Goal: Task Accomplishment & Management: Manage account settings

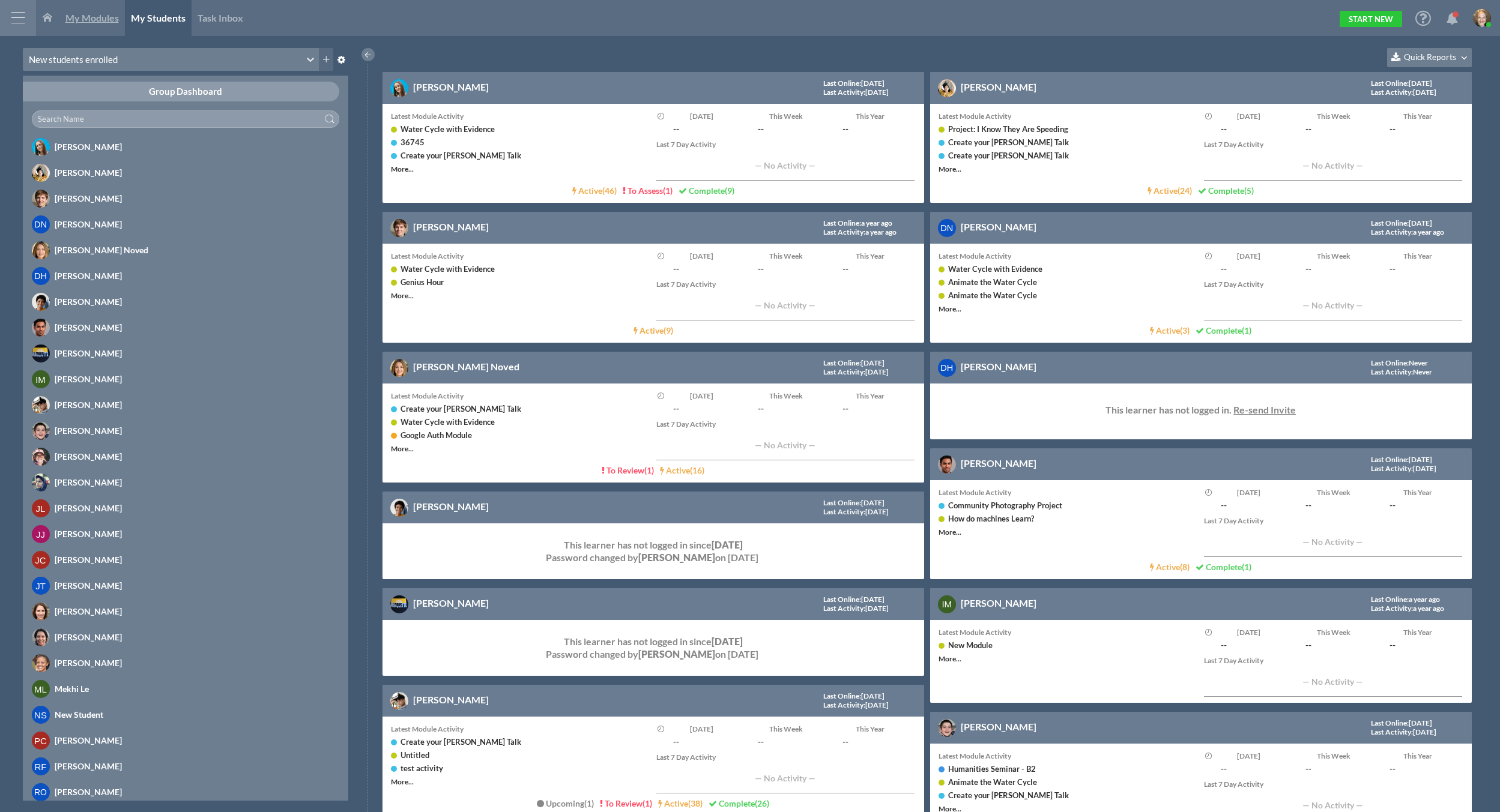
click at [82, 15] on span "My Modules" at bounding box center [92, 18] width 53 height 12
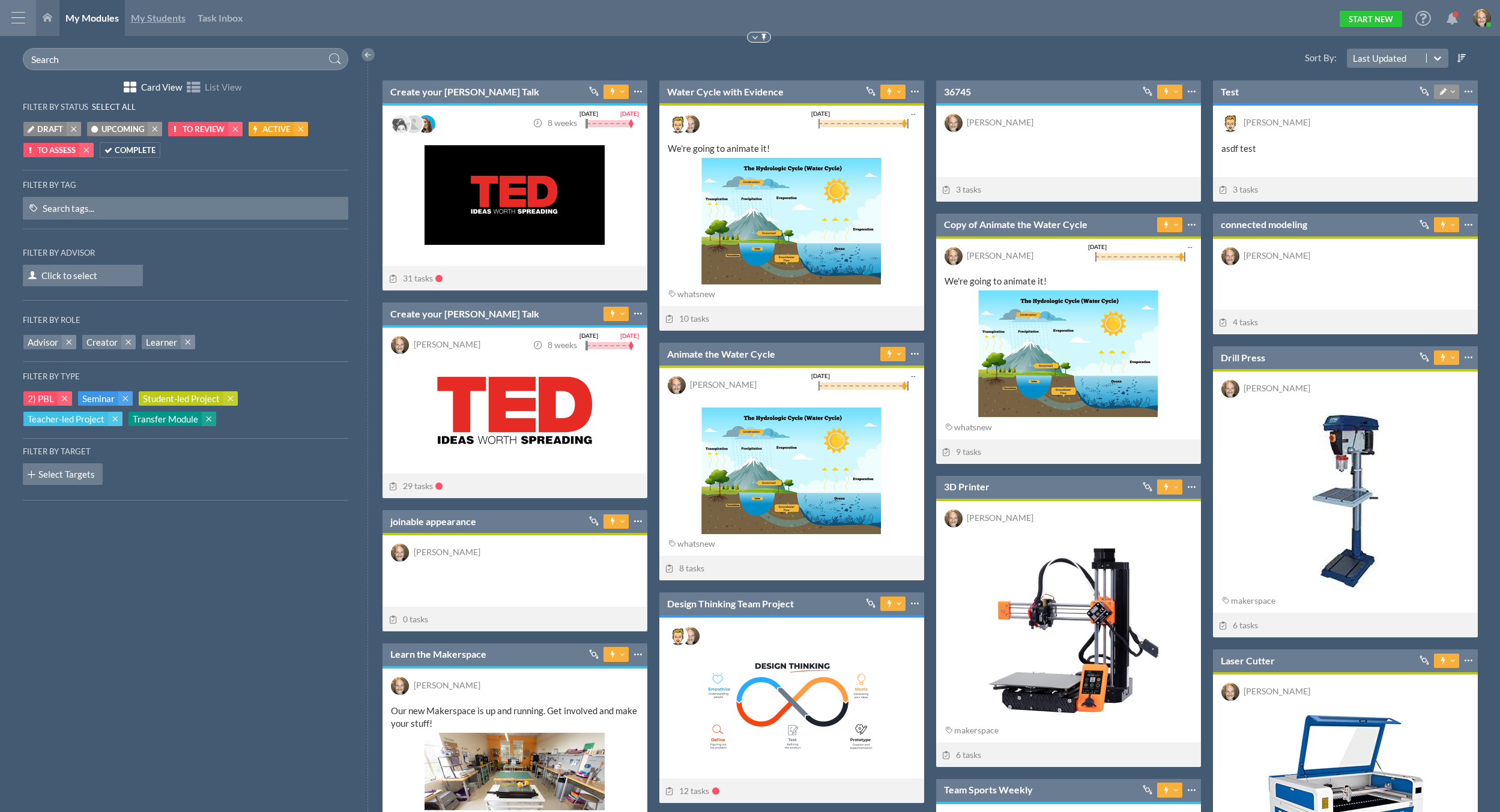
click at [141, 17] on span "My Students" at bounding box center [158, 18] width 55 height 12
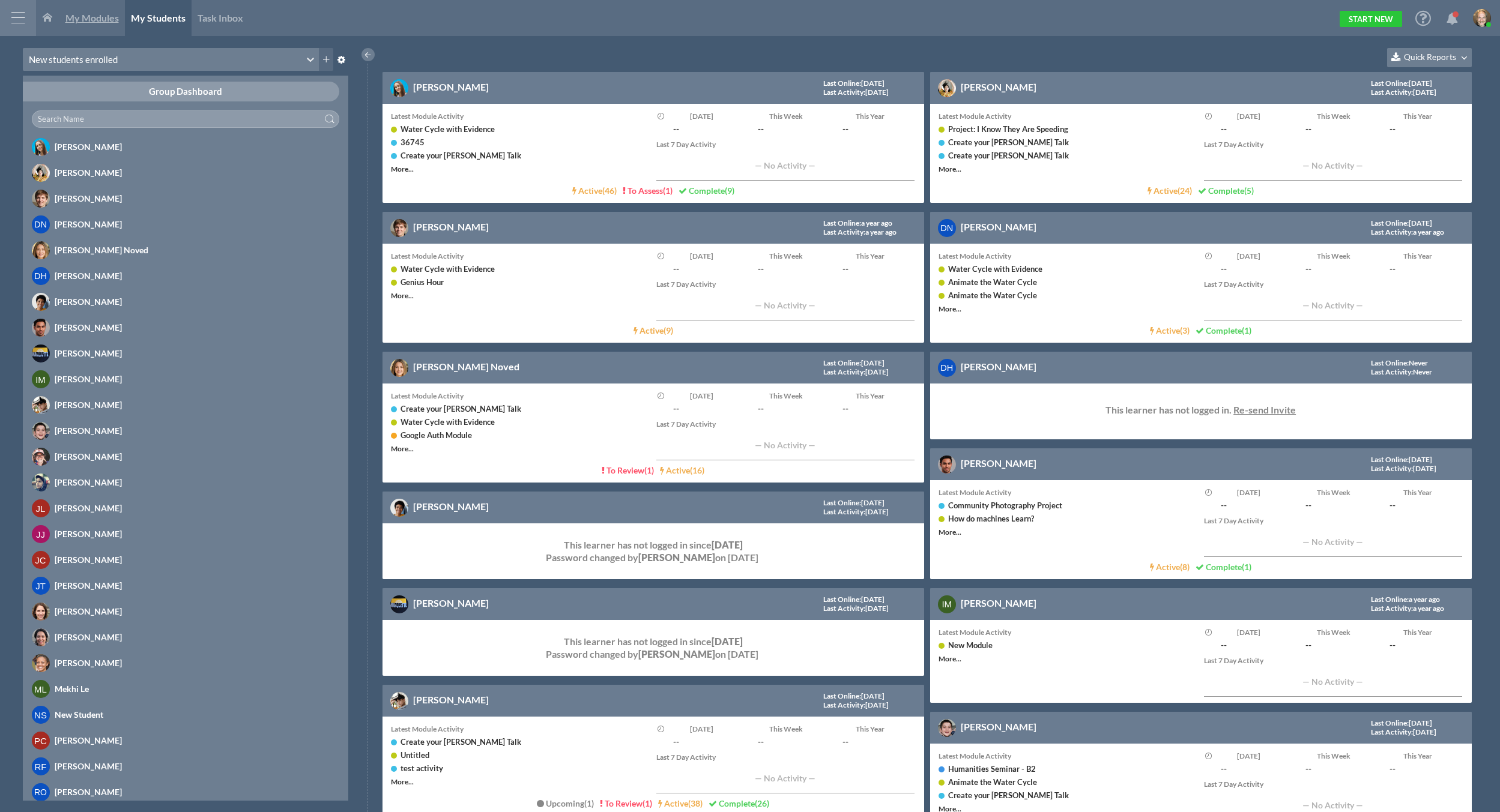
click at [74, 20] on span "My Modules" at bounding box center [92, 18] width 53 height 12
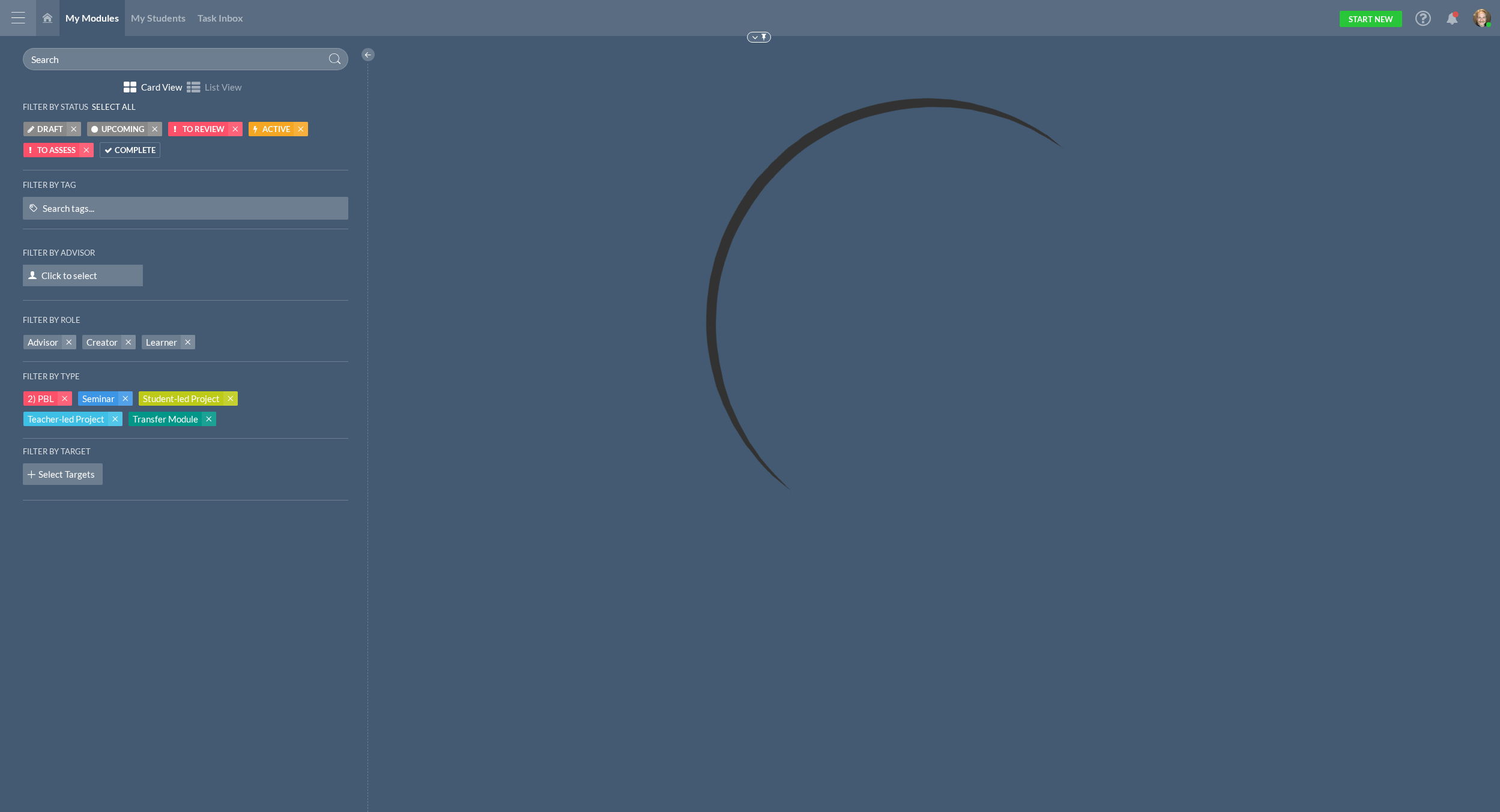
click at [47, 18] on icon at bounding box center [47, 18] width 10 height 10
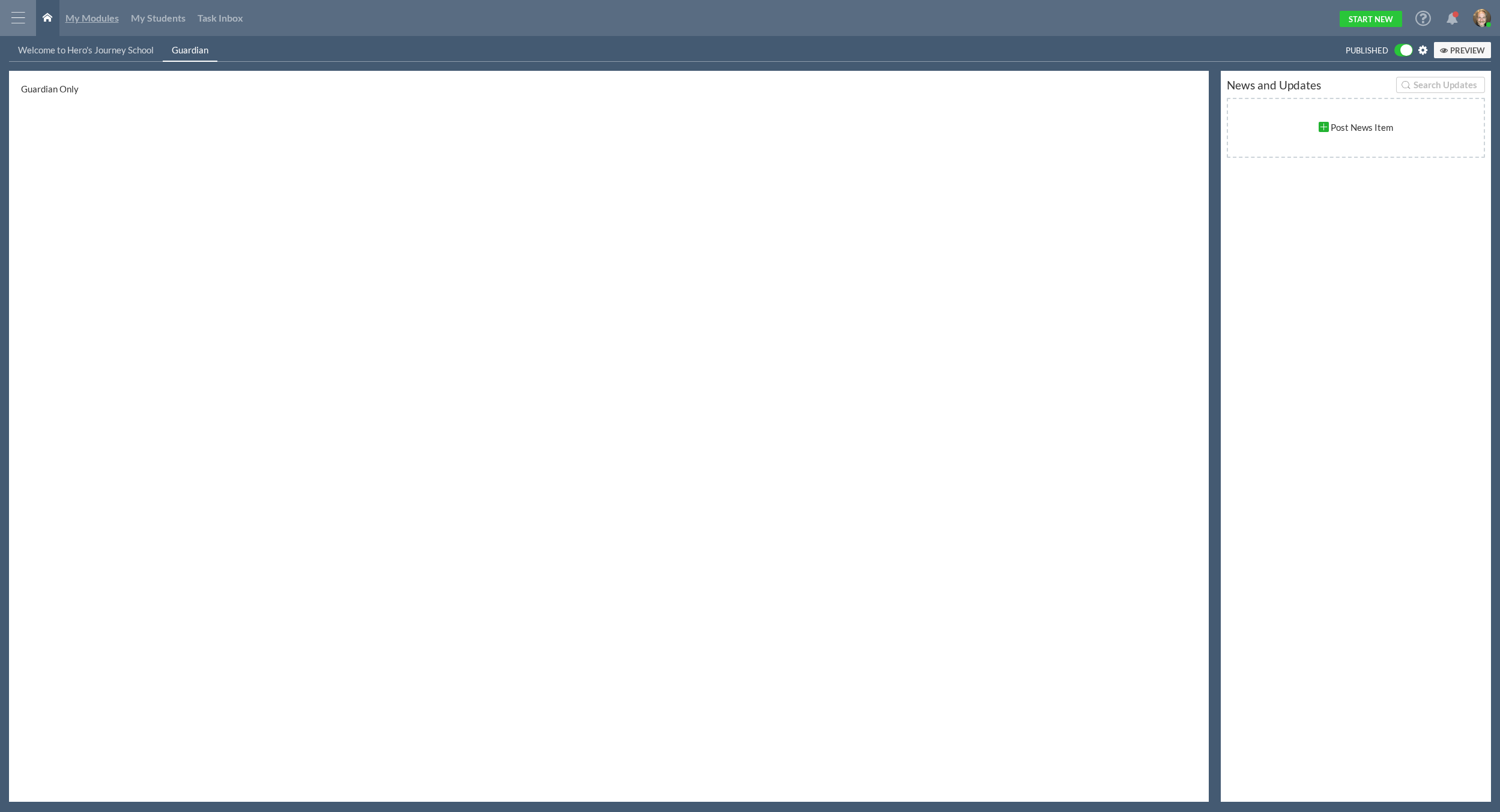
click at [101, 17] on span "My Modules" at bounding box center [92, 18] width 53 height 12
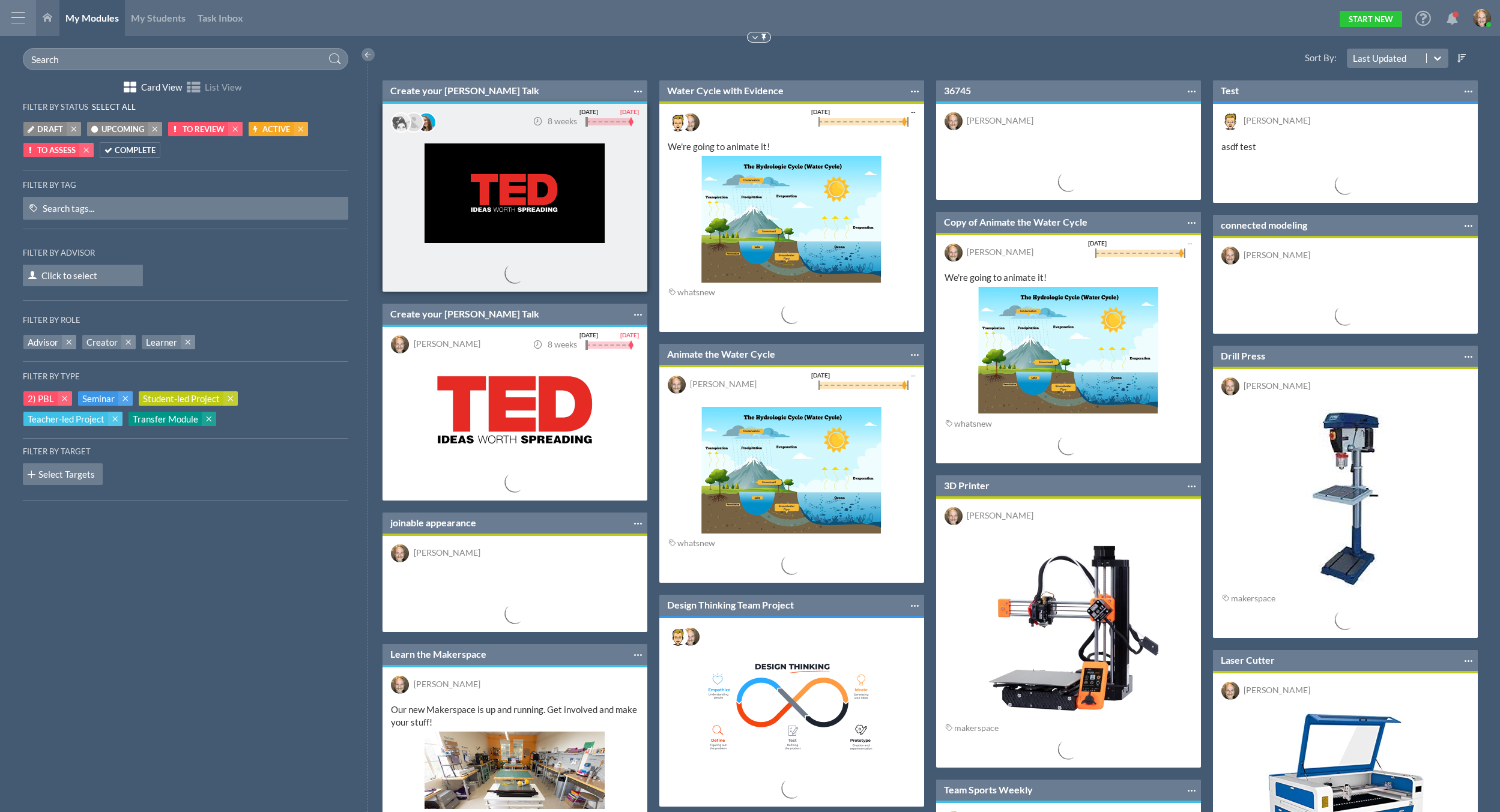
click at [429, 81] on div "Create your TED Talk Pin to Top Make a copy Warehouse Download as... PDF Import…" at bounding box center [514, 91] width 265 height 21
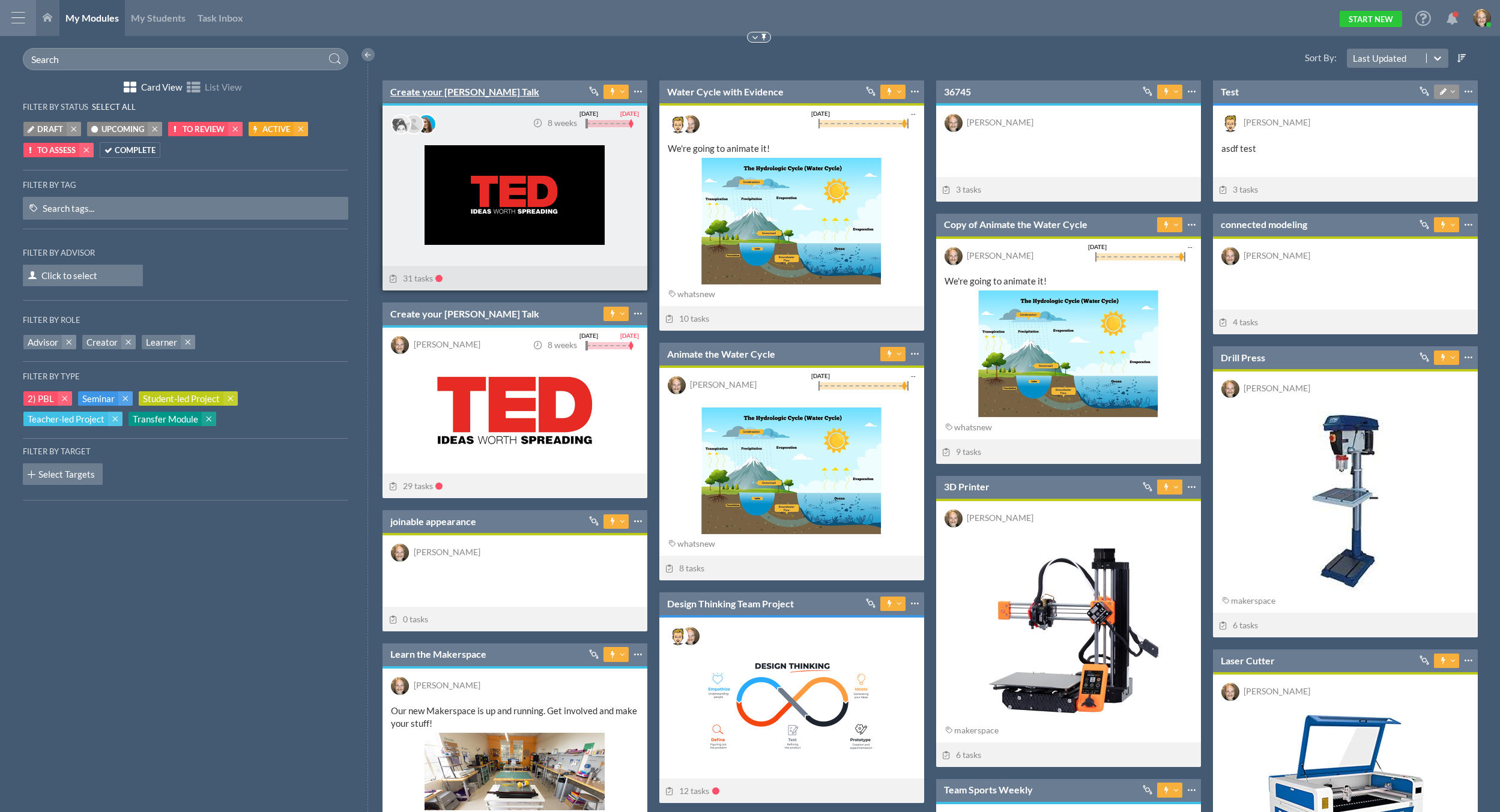
click at [426, 92] on link "Create your TED Talk" at bounding box center [465, 92] width 149 height 13
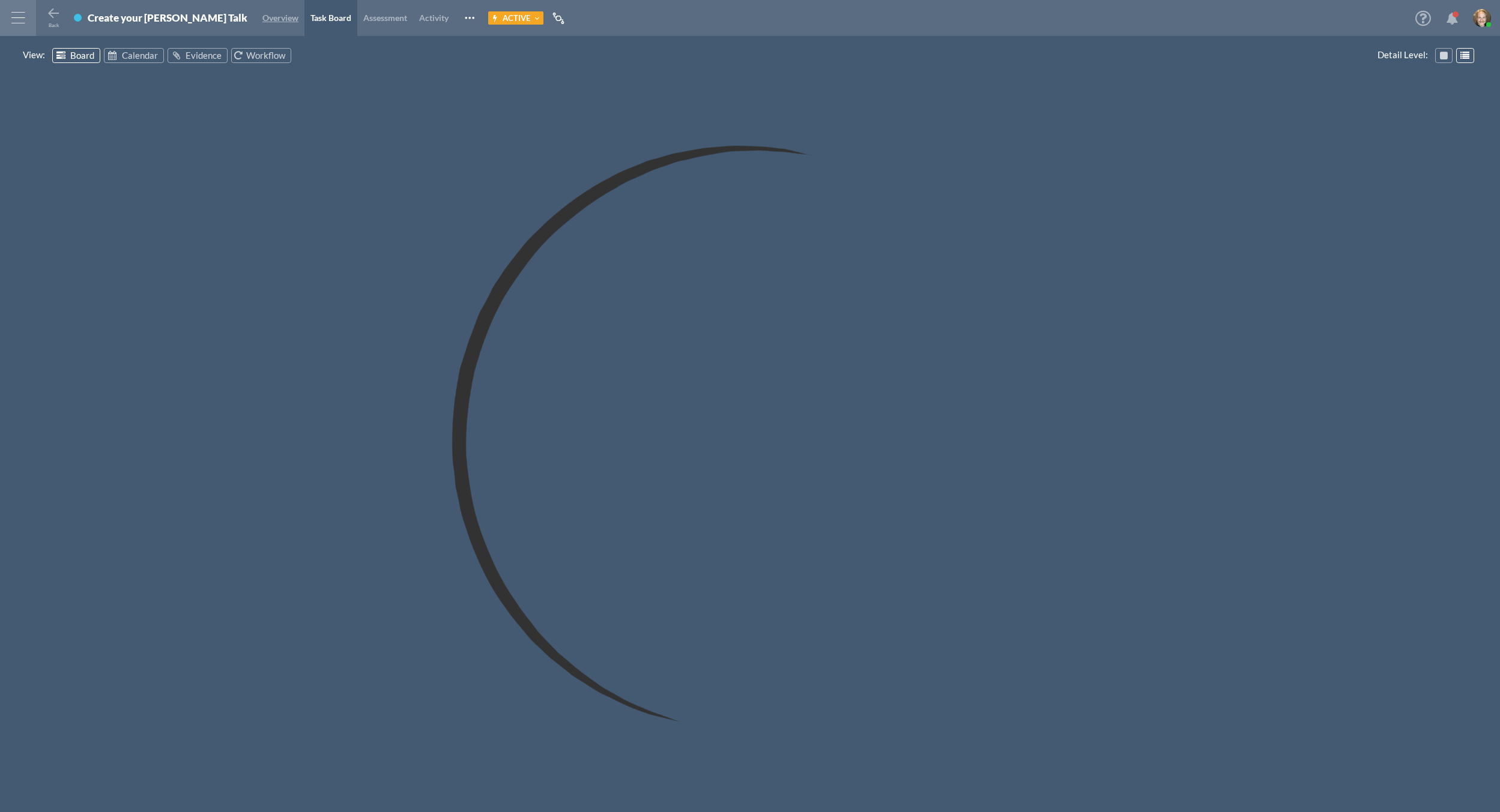
click at [262, 19] on span "Overview" at bounding box center [280, 18] width 36 height 10
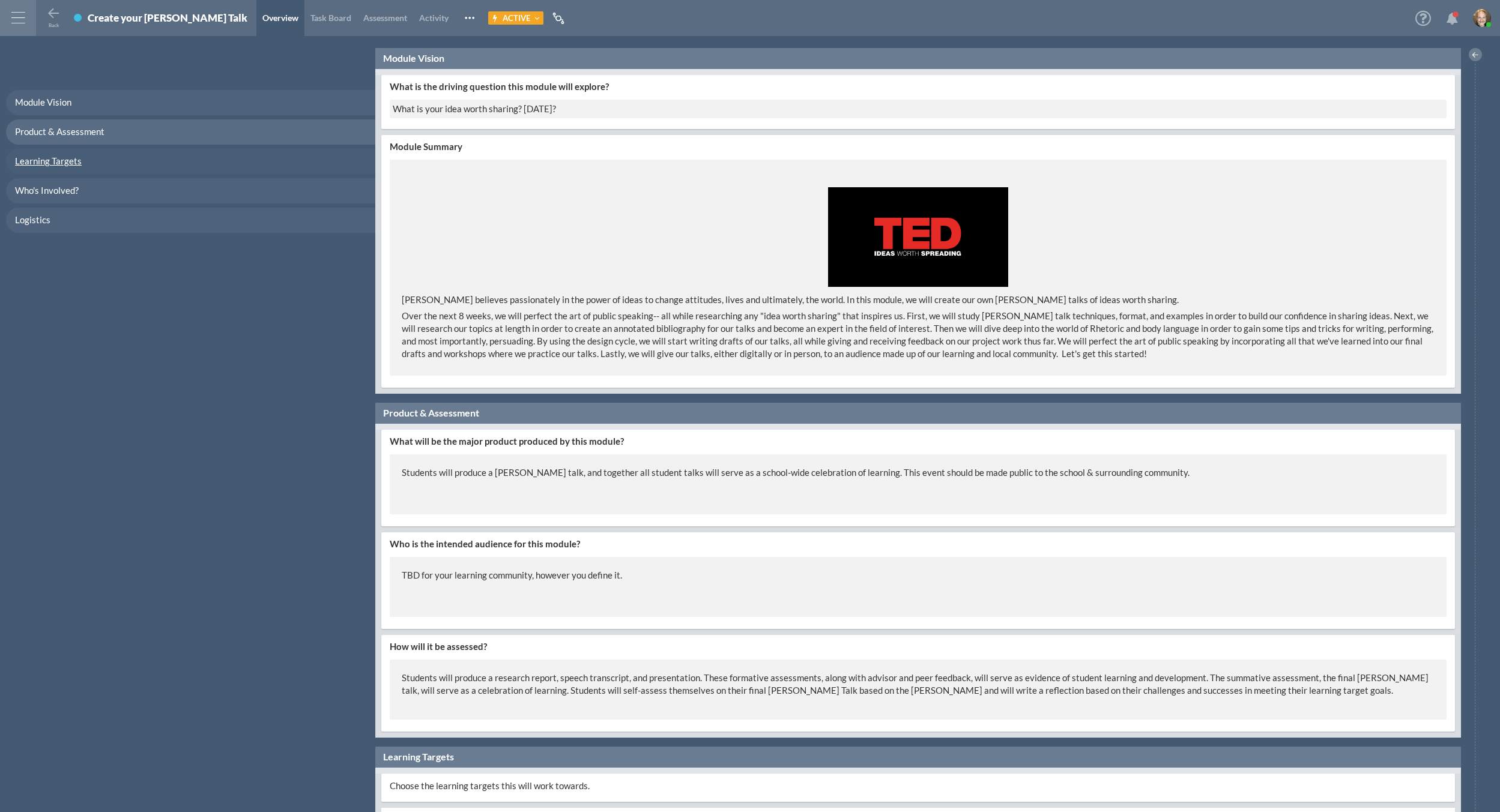
click at [69, 160] on span "Learning Targets" at bounding box center [48, 161] width 66 height 11
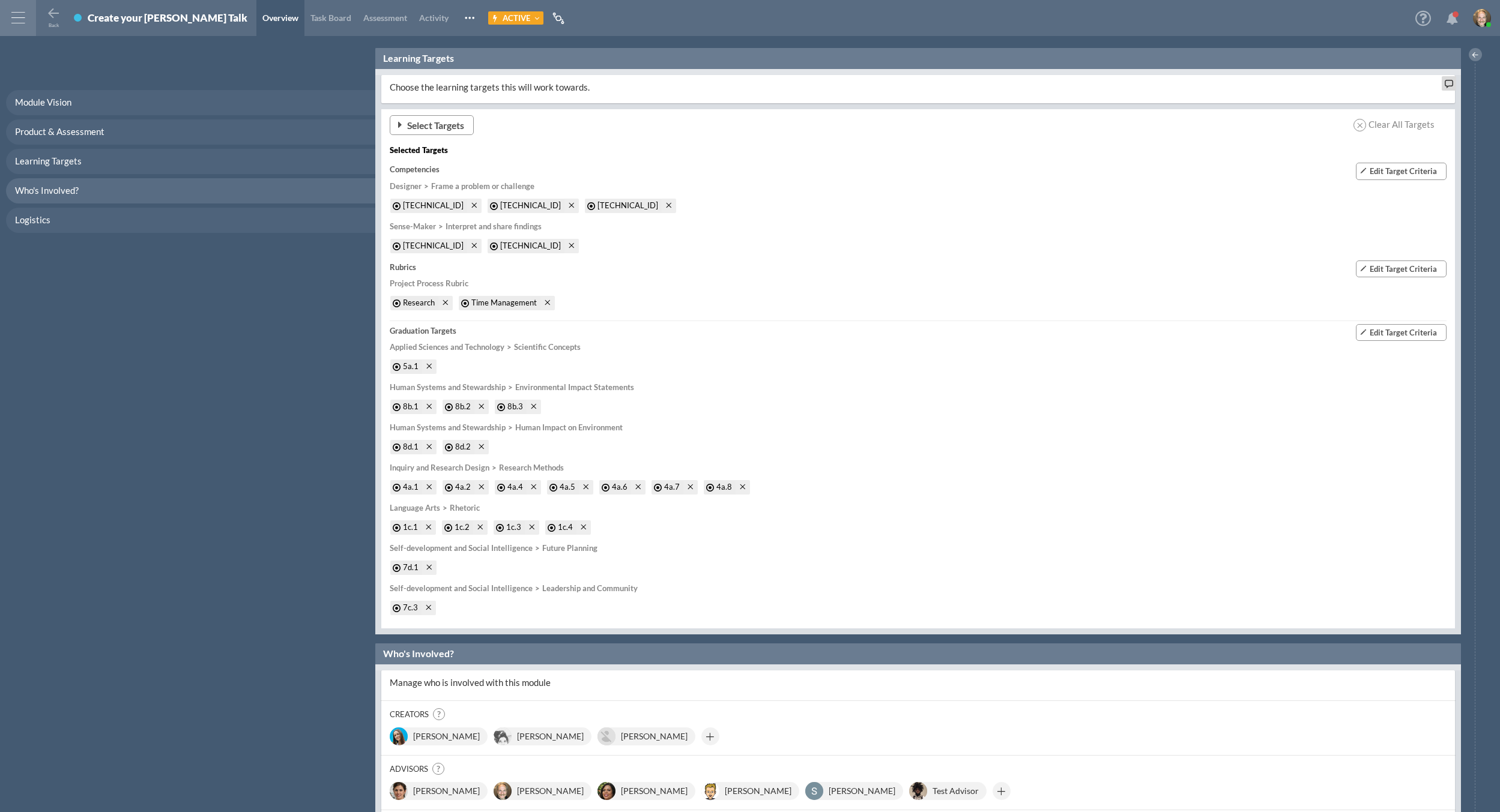
click at [439, 124] on span "Select Targets" at bounding box center [436, 125] width 57 height 13
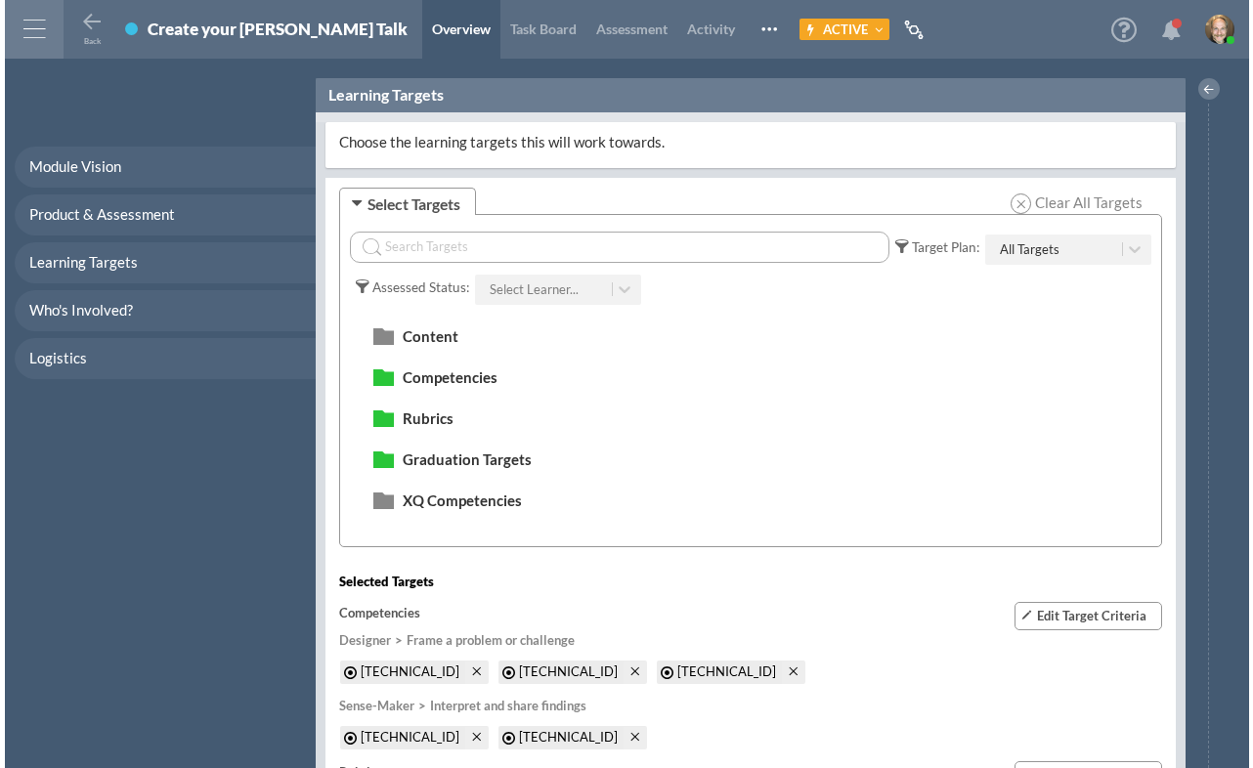
scroll to position [1269, 0]
